Goal: Task Accomplishment & Management: Manage account settings

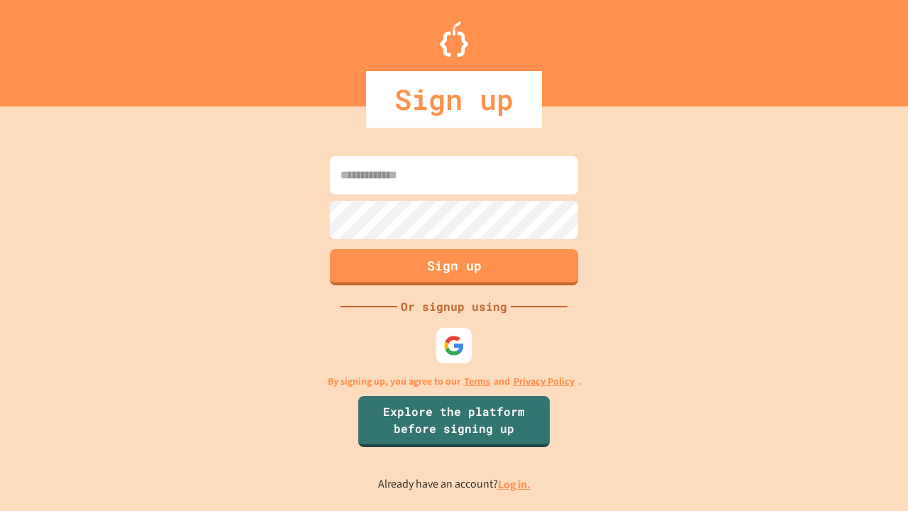
click at [515, 484] on link "Log in." at bounding box center [514, 484] width 33 height 15
